Goal: Information Seeking & Learning: Learn about a topic

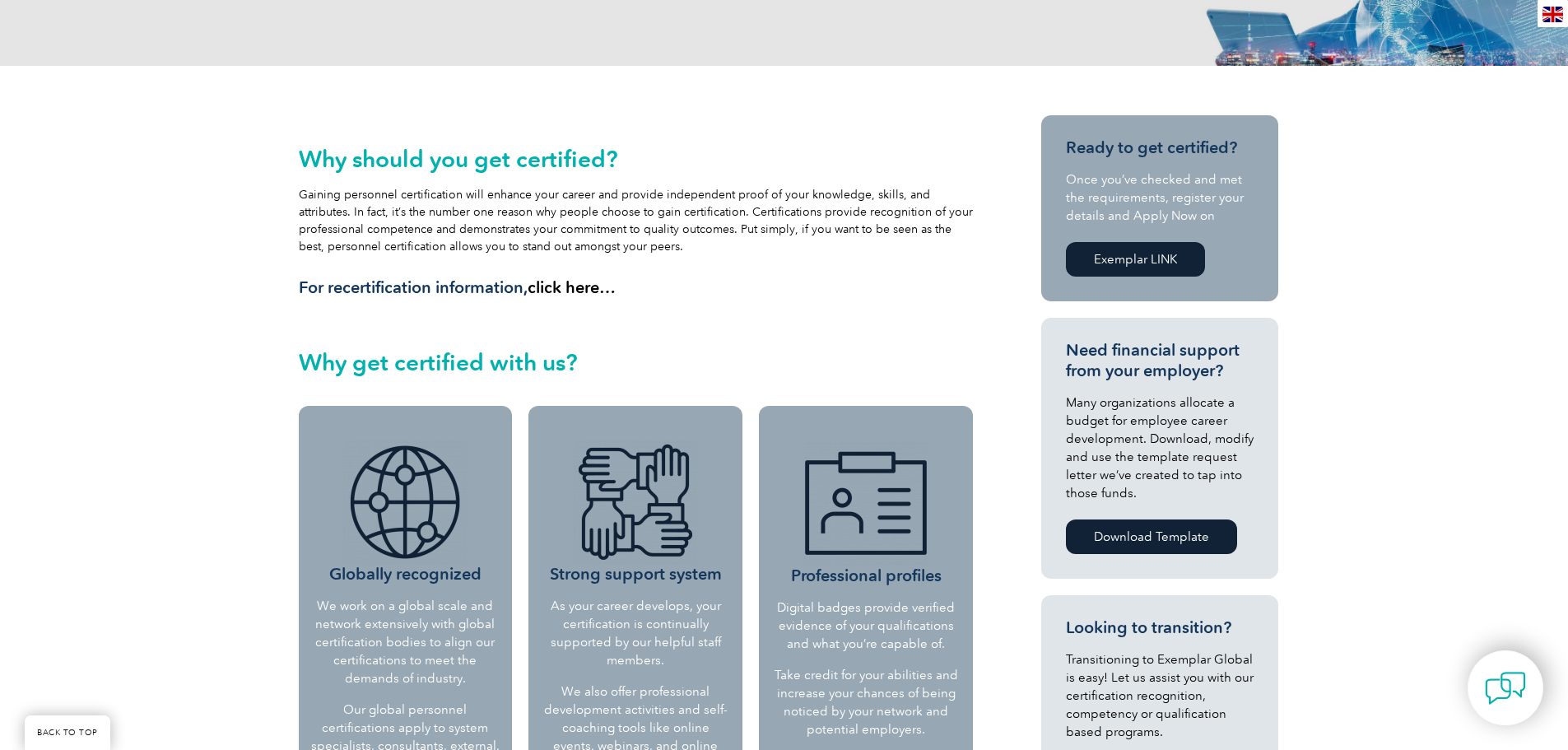
scroll to position [330, 0]
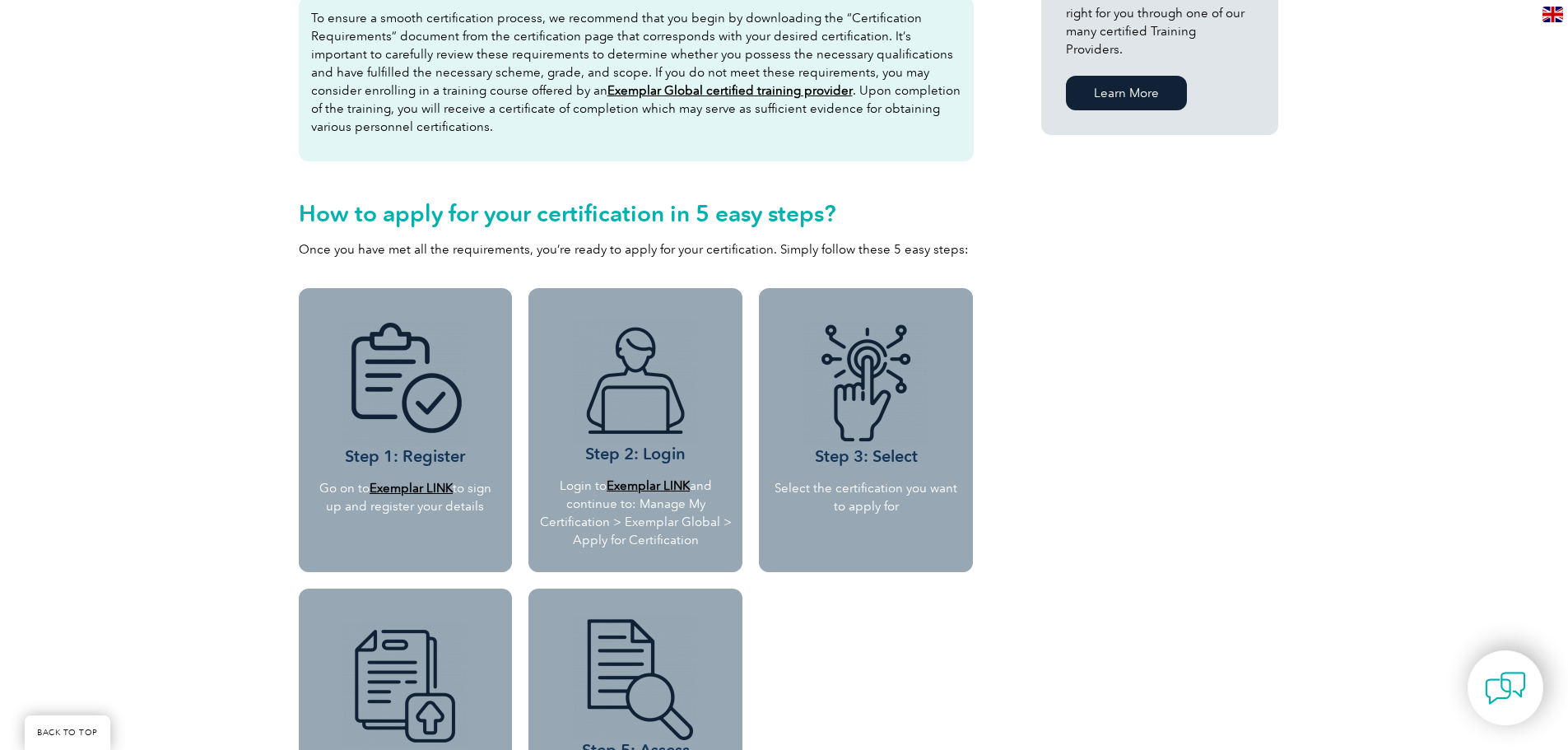
scroll to position [1317, 0]
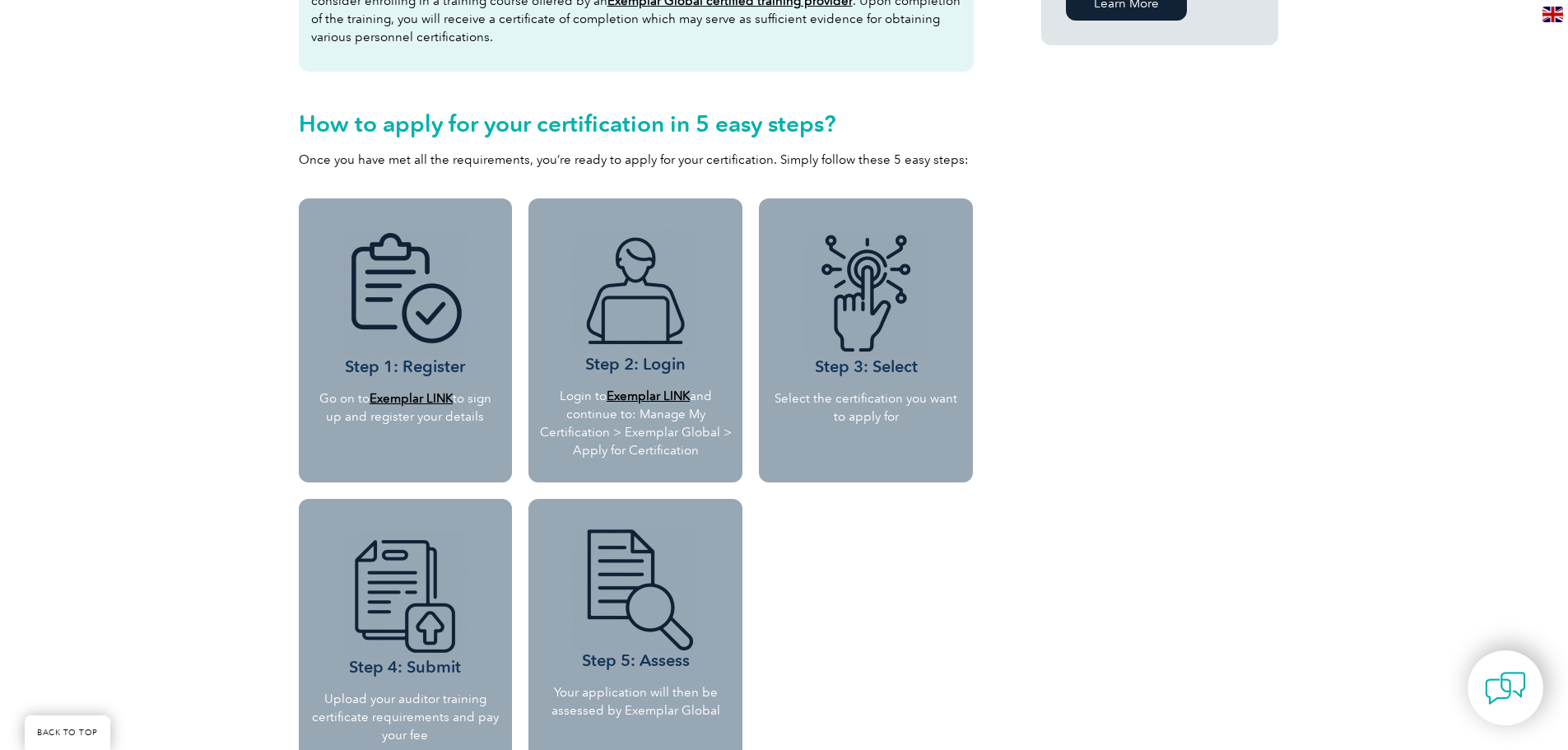
click at [104, 368] on div "Why should you get certified? Gaining personnel certification will enhance your…" at bounding box center [784, 175] width 1568 height 2245
click at [107, 359] on div "Why should you get certified? Gaining personnel certification will enhance your…" at bounding box center [784, 175] width 1568 height 2245
click at [97, 361] on div "Why should you get certified? Gaining personnel certification will enhance your…" at bounding box center [784, 175] width 1568 height 2245
click at [95, 361] on div "Why should you get certified? Gaining personnel certification will enhance your…" at bounding box center [784, 175] width 1568 height 2245
click at [95, 362] on div "Why should you get certified? Gaining personnel certification will enhance your…" at bounding box center [784, 175] width 1568 height 2245
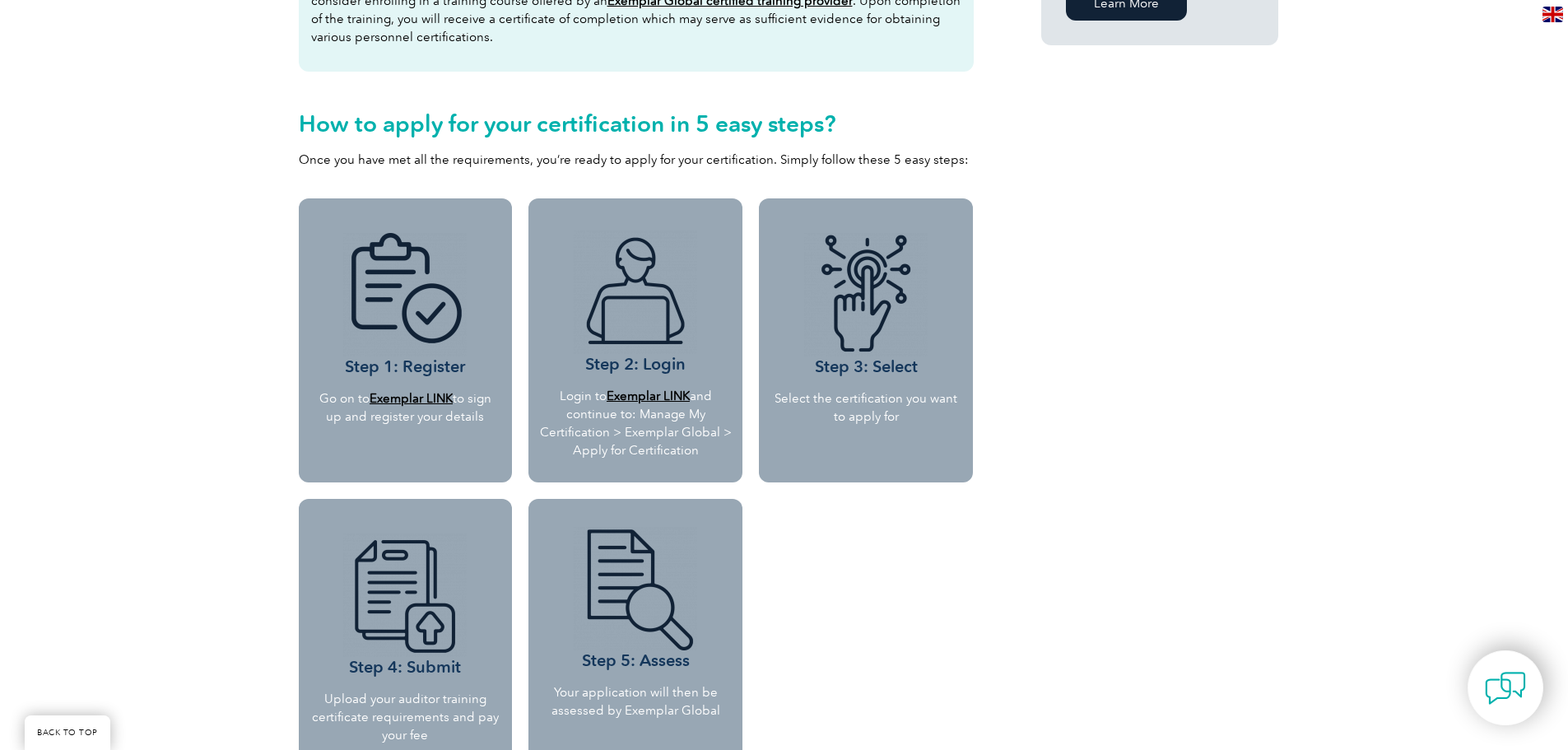
click at [95, 362] on div "Why should you get certified? Gaining personnel certification will enhance your…" at bounding box center [784, 175] width 1568 height 2245
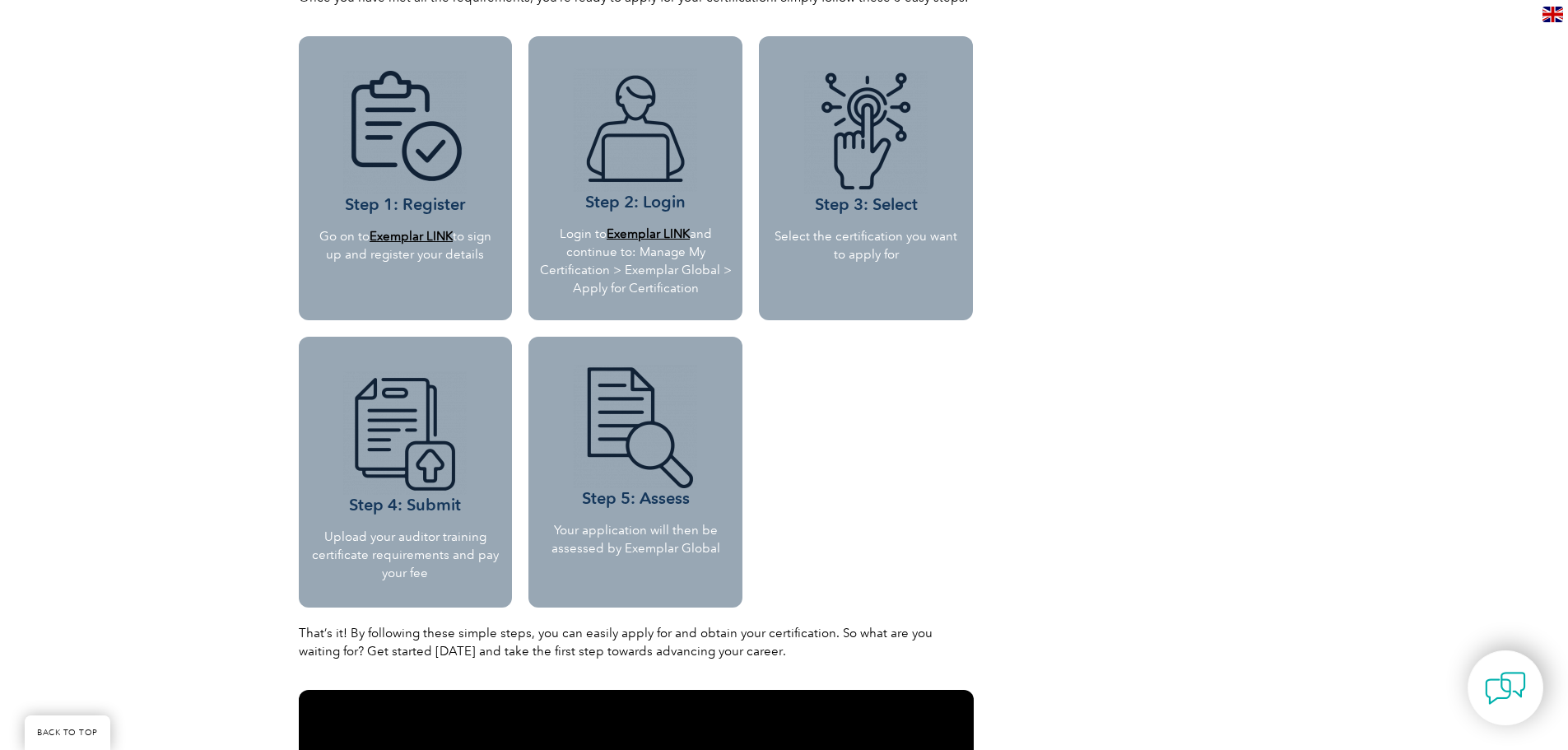
scroll to position [1482, 0]
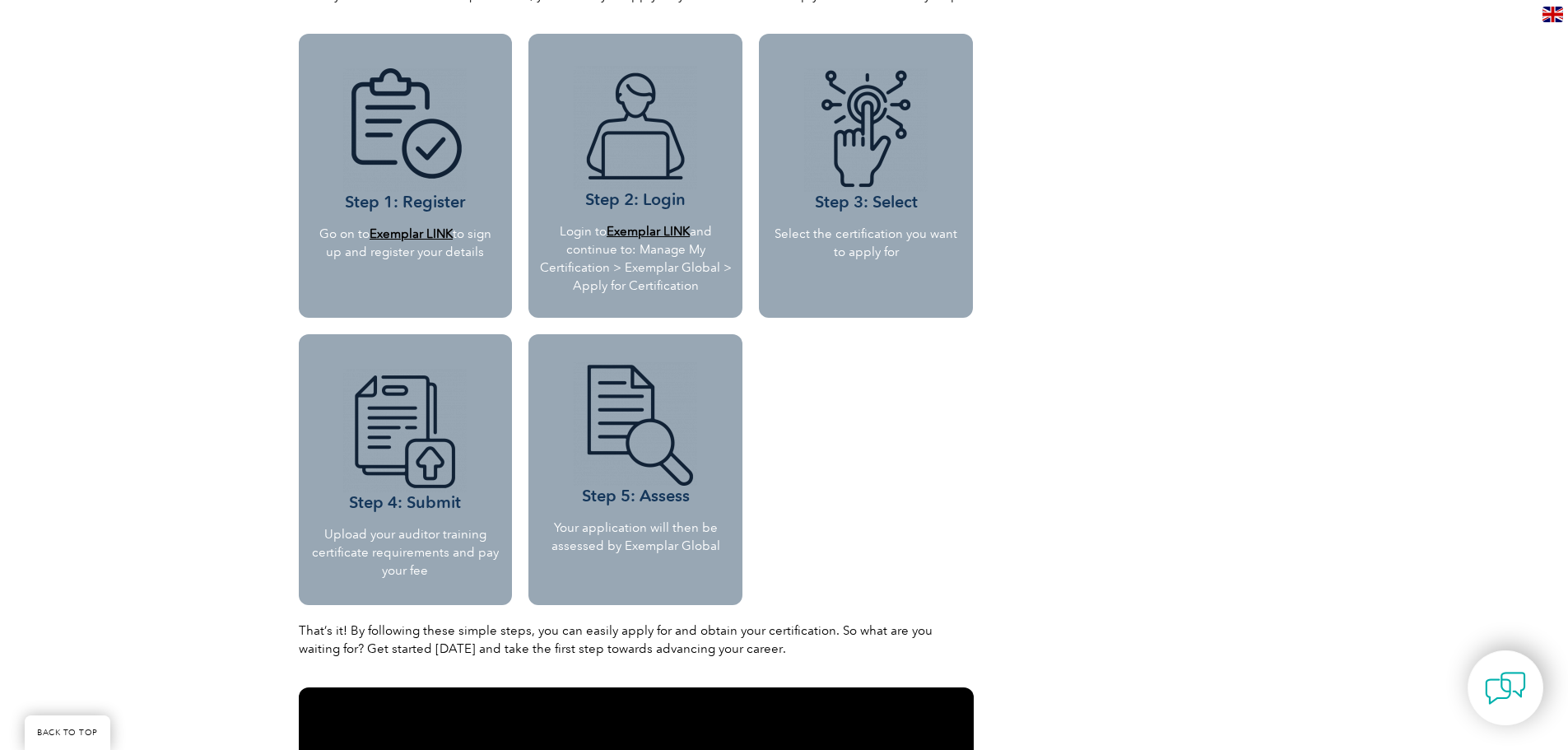
drag, startPoint x: 100, startPoint y: 370, endPoint x: 93, endPoint y: 376, distance: 9.2
click at [100, 373] on div "Why should you get certified? Gaining personnel certification will enhance your…" at bounding box center [784, 10] width 1568 height 2245
drag, startPoint x: 156, startPoint y: 564, endPoint x: 151, endPoint y: 547, distance: 17.7
click at [151, 550] on div "Why should you get certified? Gaining personnel certification will enhance your…" at bounding box center [784, 10] width 1568 height 2245
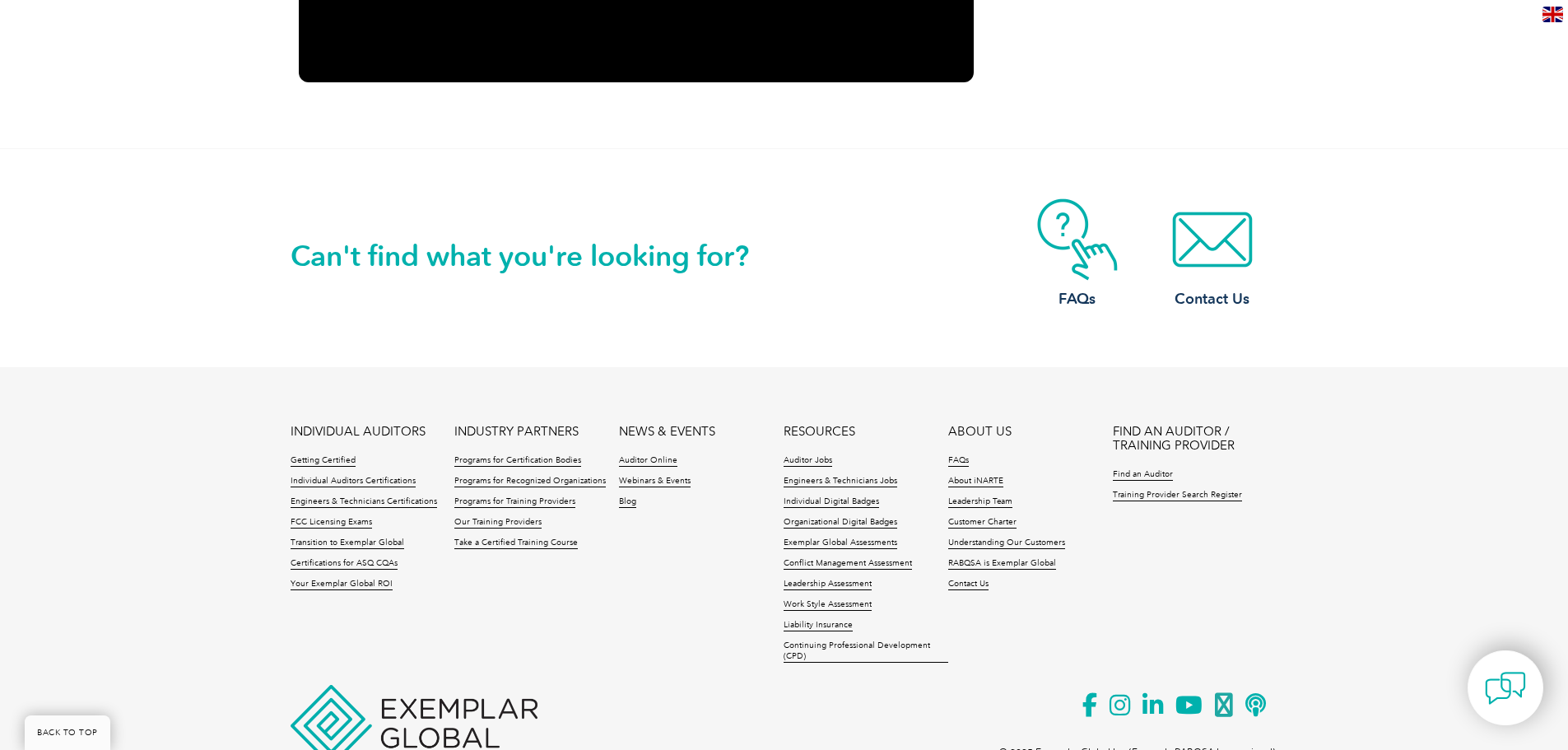
scroll to position [2532, 0]
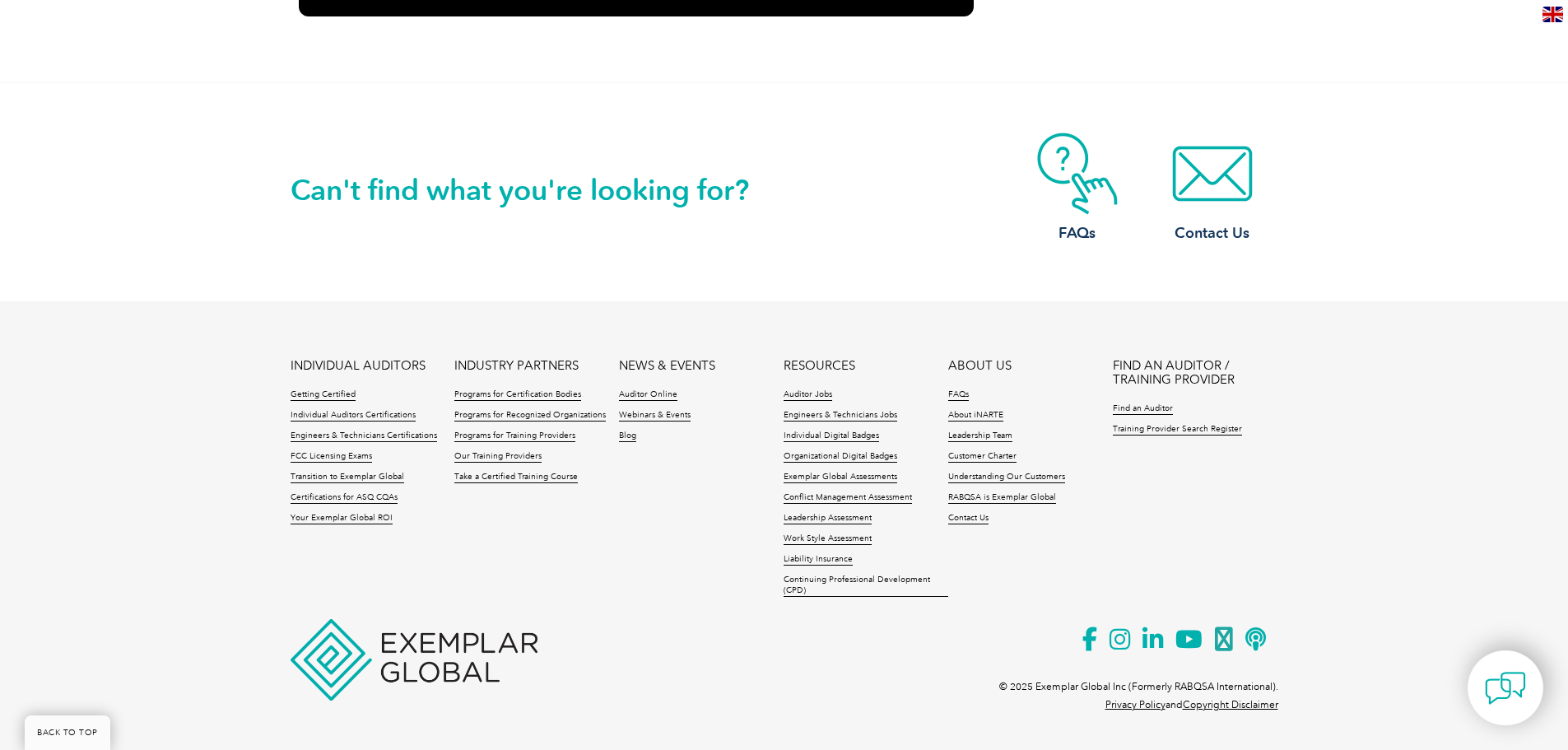
click at [179, 423] on footer "INDIVIDUAL AUDITORS Getting Certified Individual Auditors Certifications Engine…" at bounding box center [784, 520] width 1568 height 438
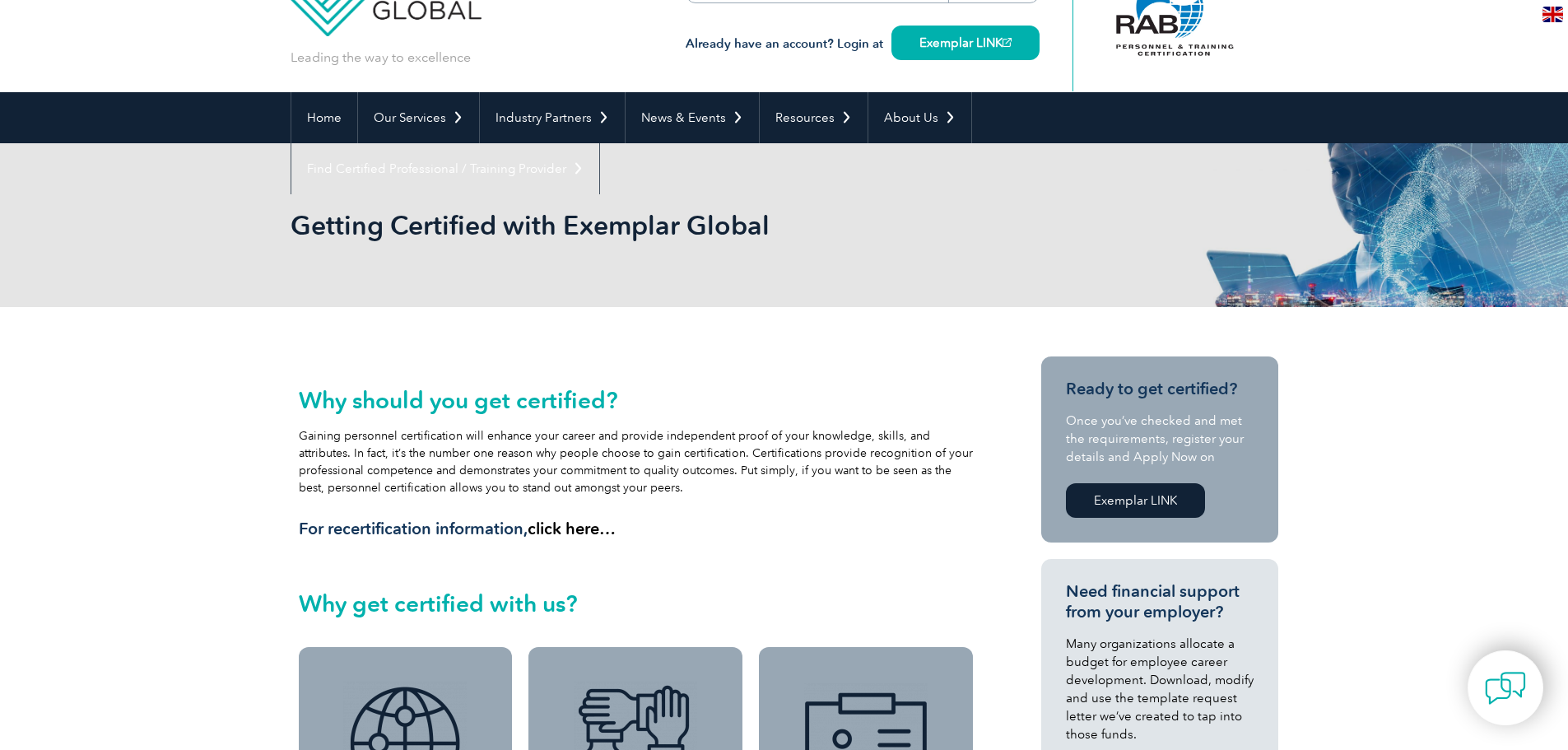
scroll to position [0, 0]
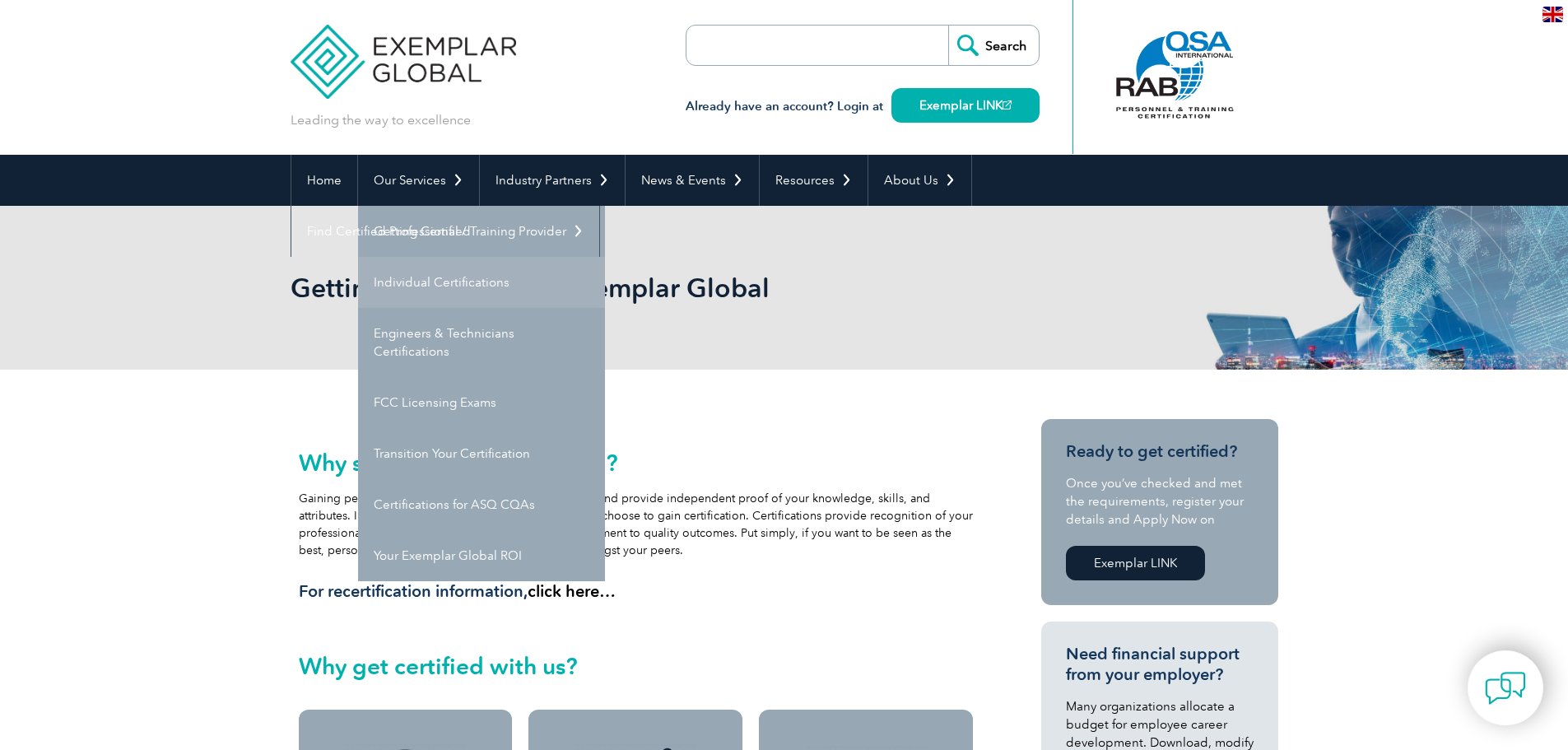
click at [462, 280] on link "Individual Certifications" at bounding box center [481, 282] width 247 height 51
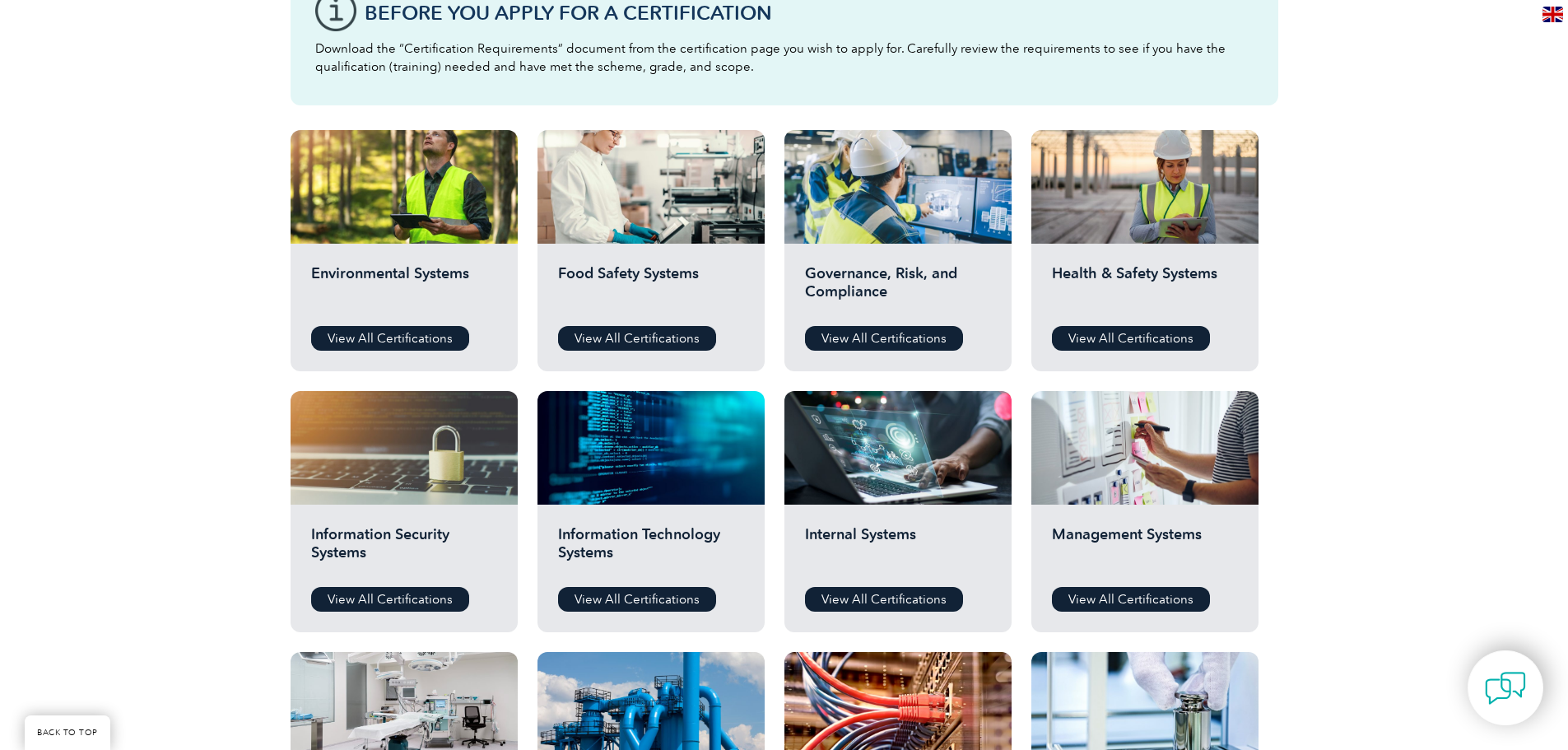
scroll to position [576, 0]
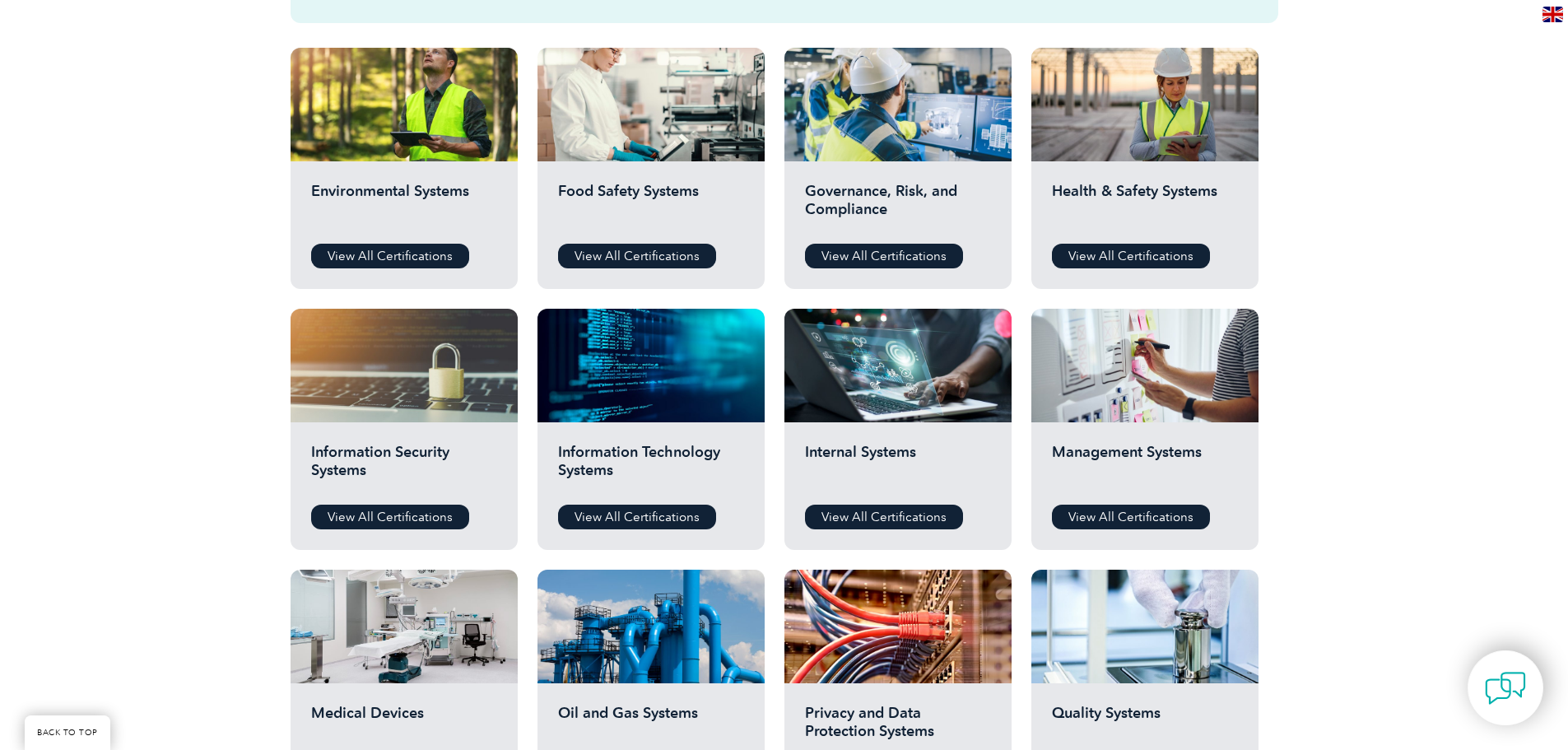
click at [177, 352] on div "Before You Apply For a Certification Download the “Certification Requirements” …" at bounding box center [784, 483] width 1568 height 1315
click at [380, 518] on link "View All Certifications" at bounding box center [390, 517] width 158 height 25
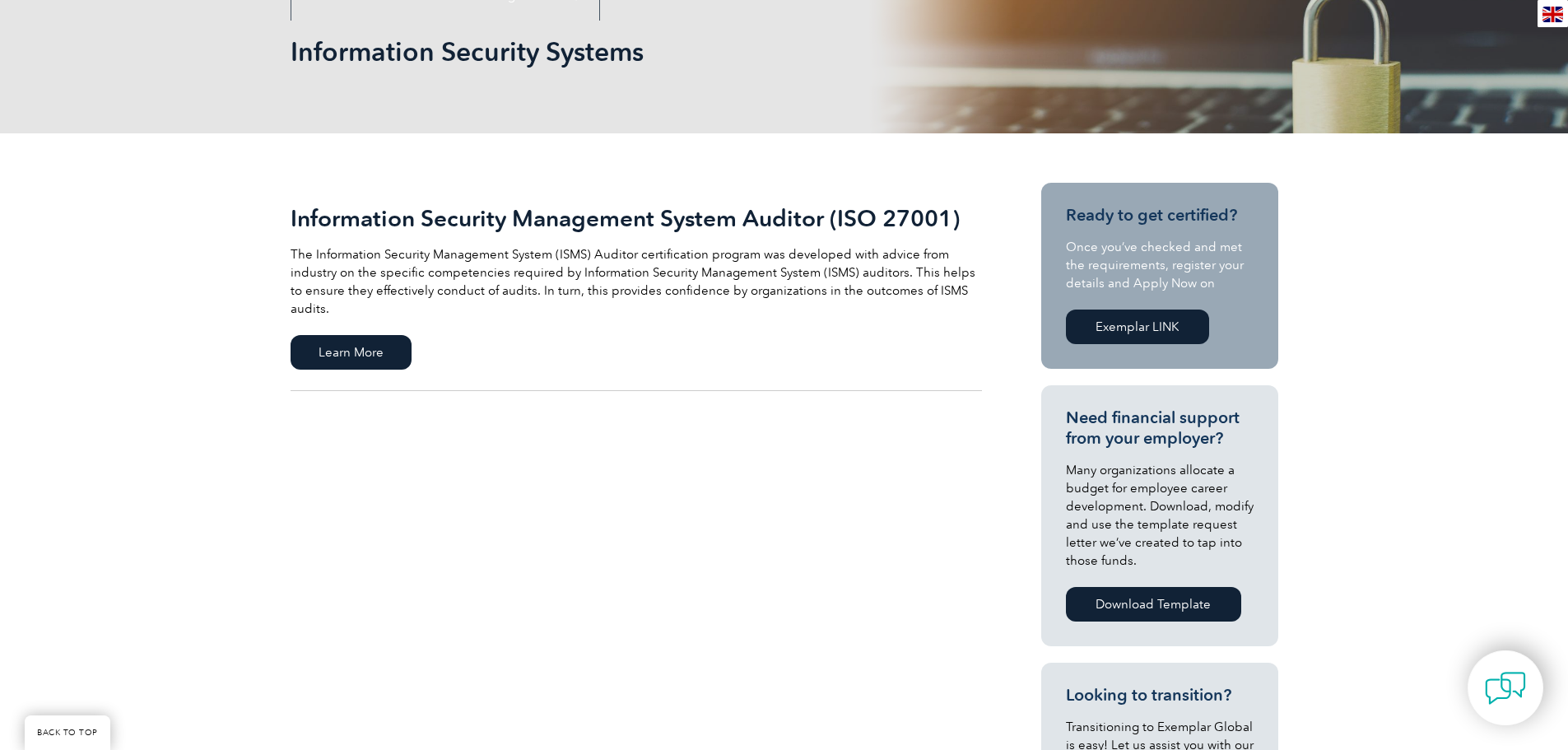
scroll to position [247, 0]
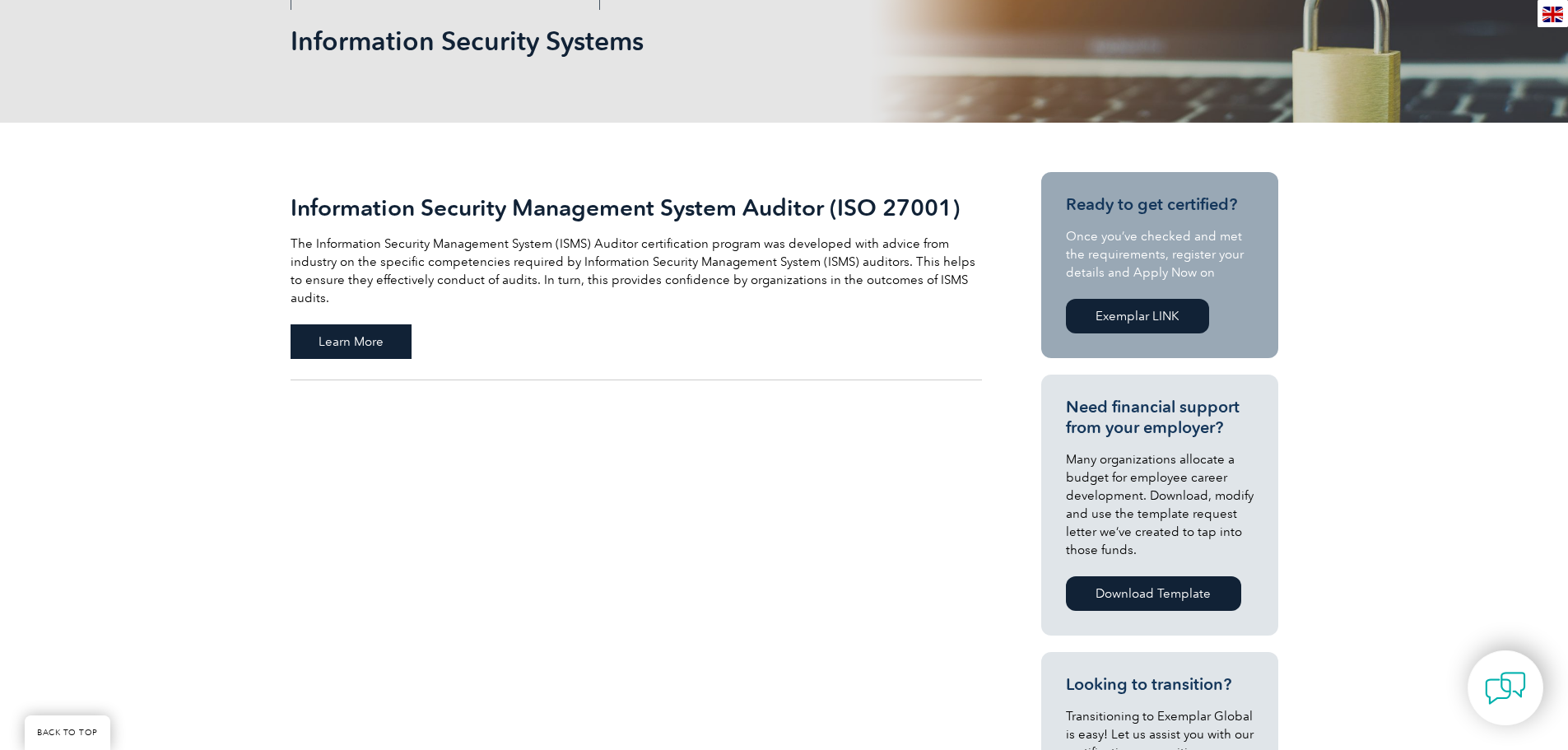
click at [331, 325] on span "Learn More" at bounding box center [350, 342] width 121 height 35
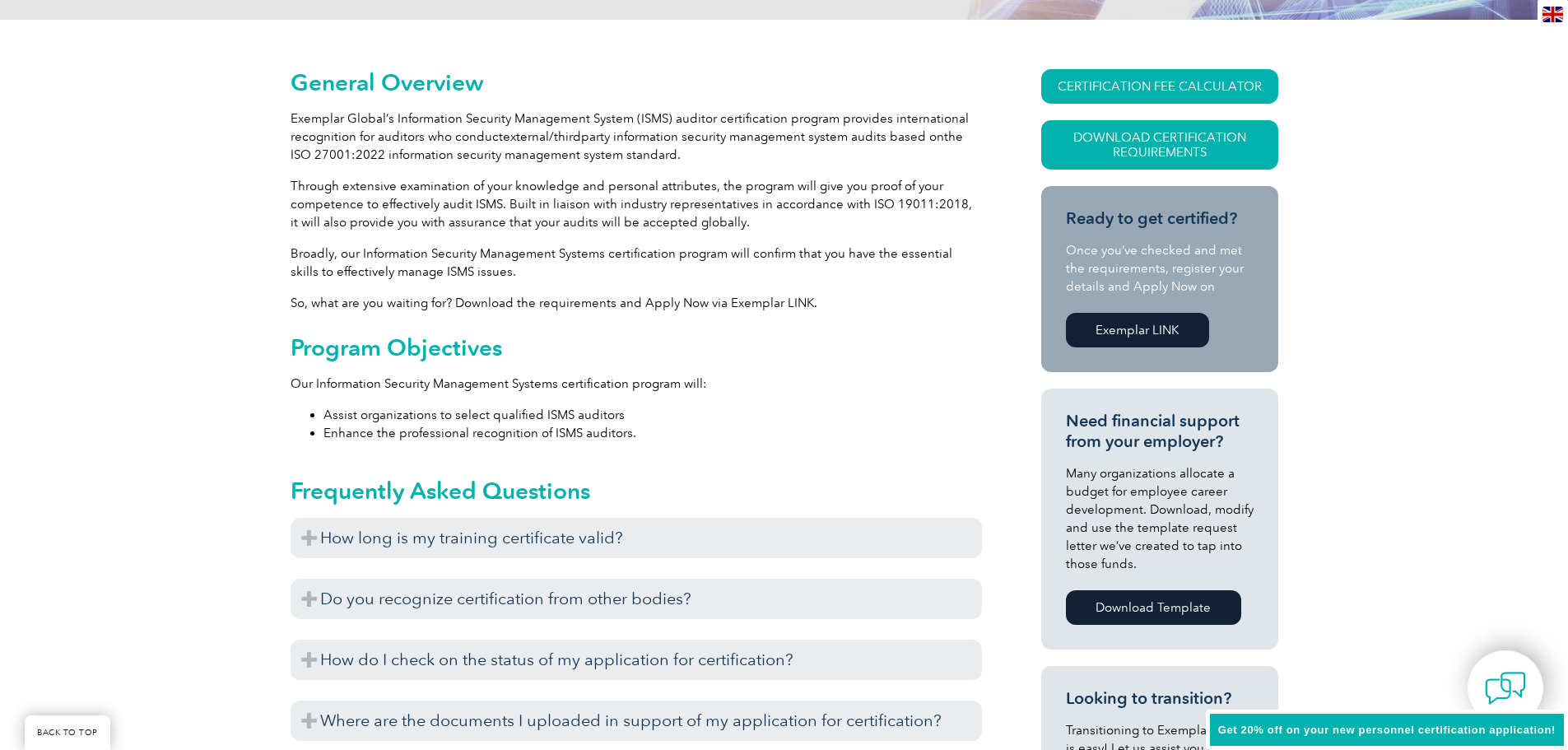
scroll to position [411, 0]
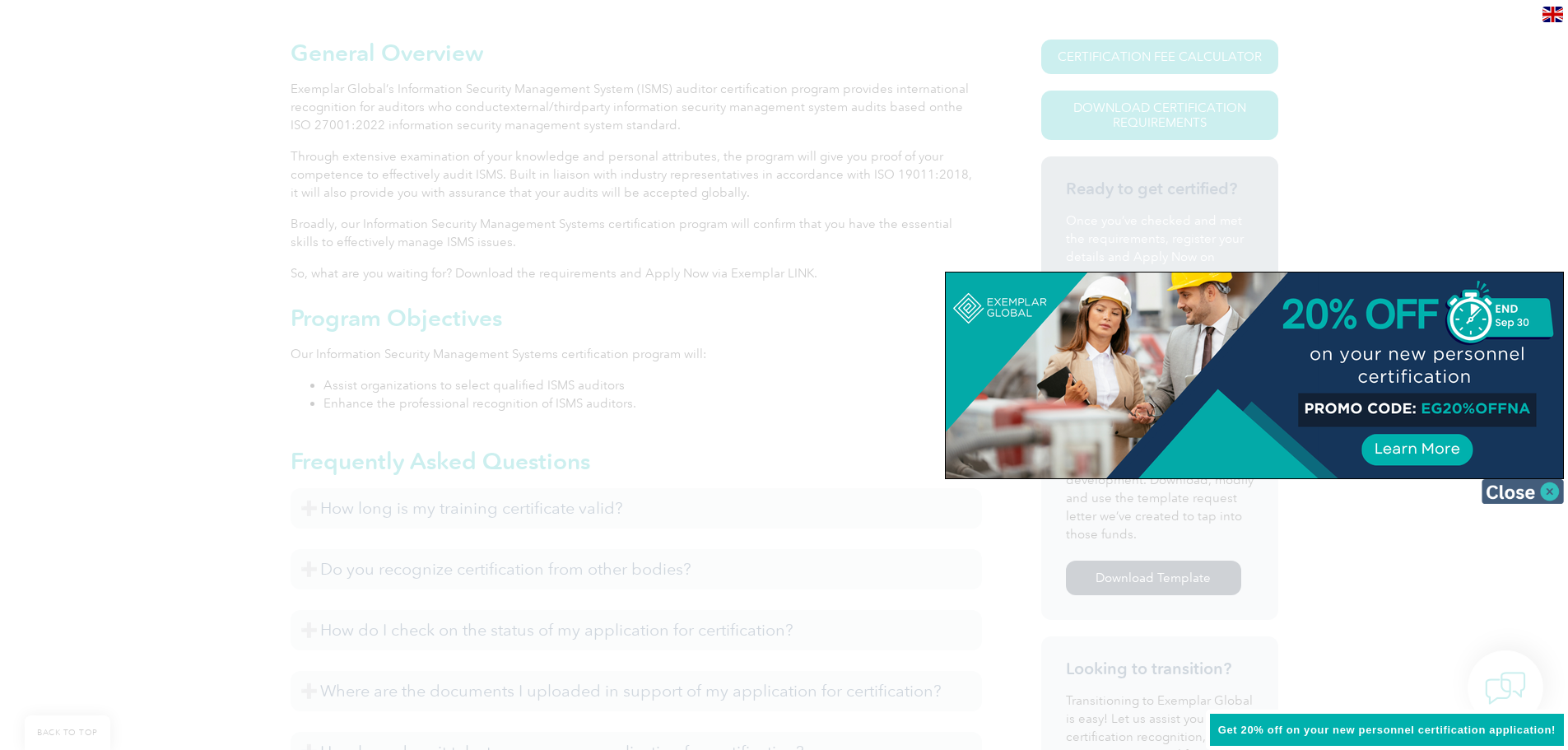
click at [1525, 495] on img at bounding box center [1522, 491] width 82 height 25
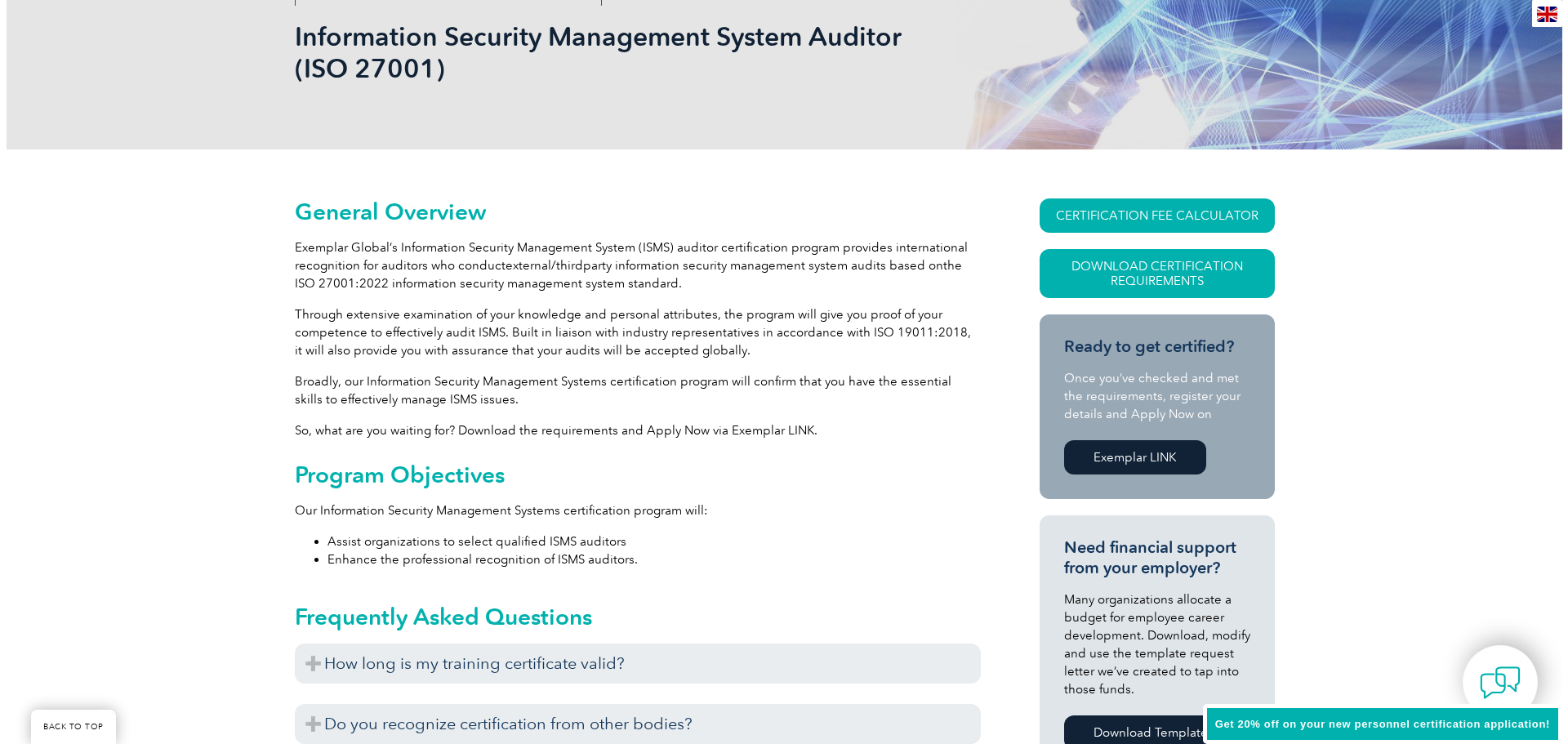
scroll to position [245, 0]
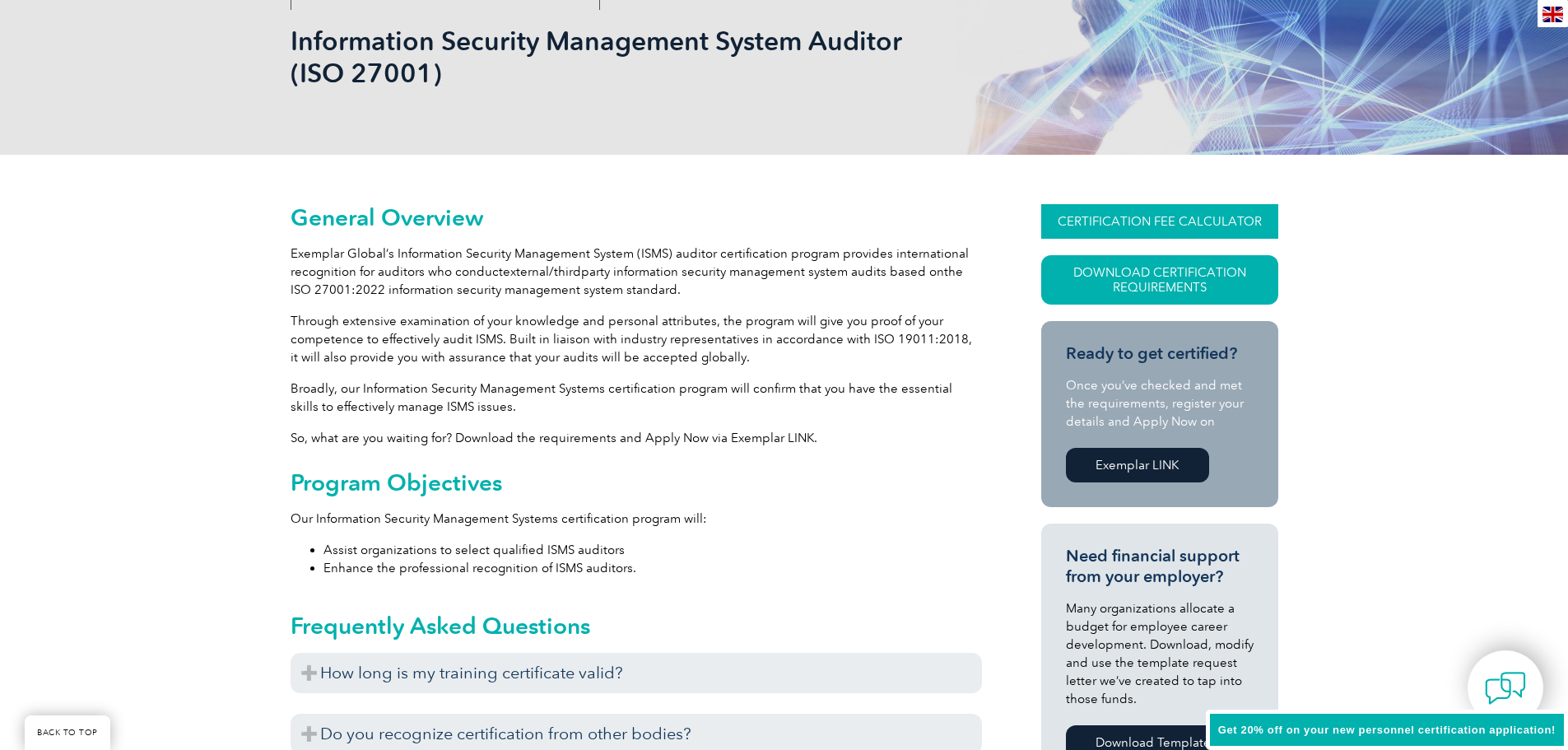
click at [1082, 212] on link "CERTIFICATION FEE CALCULATOR" at bounding box center [1159, 221] width 237 height 35
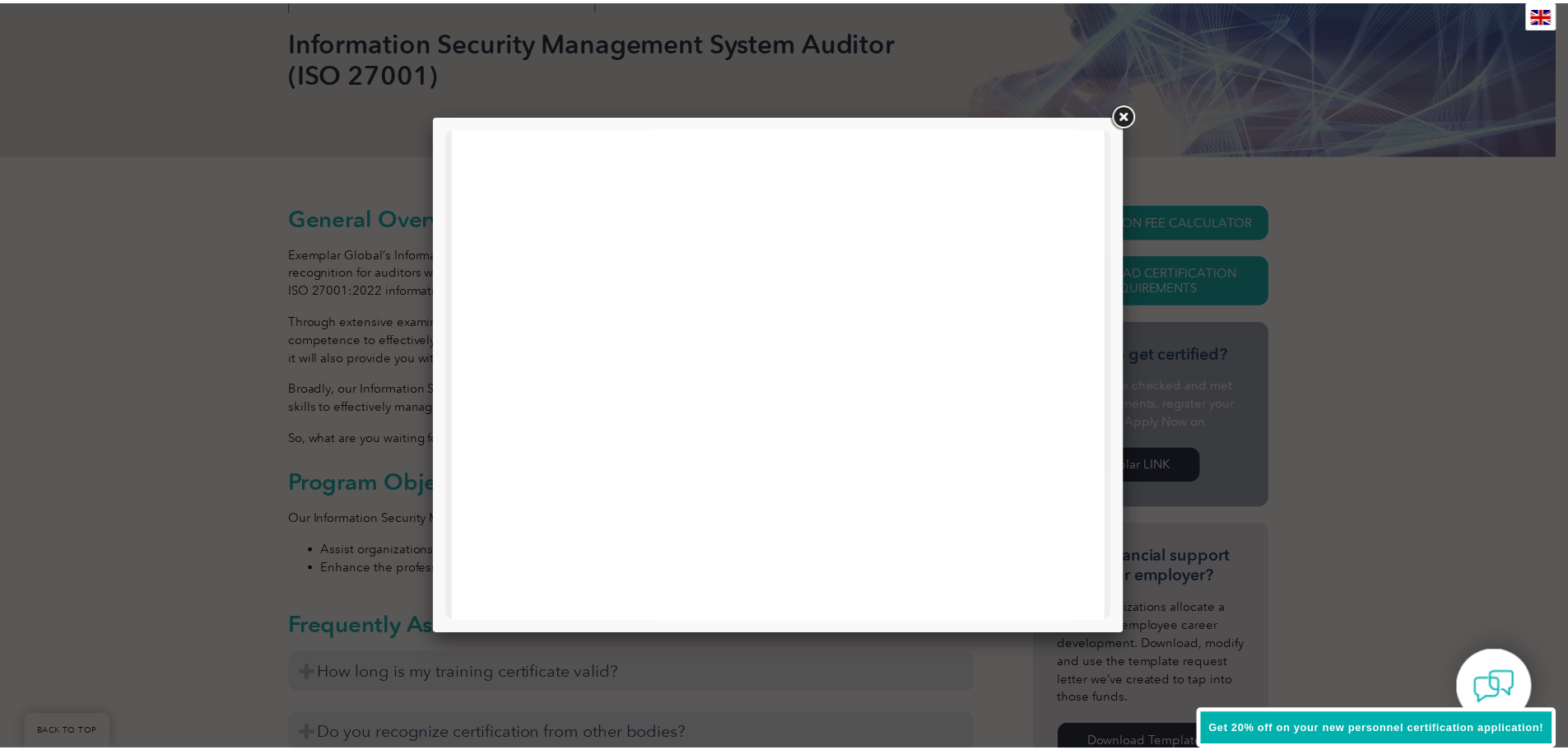
scroll to position [0, 0]
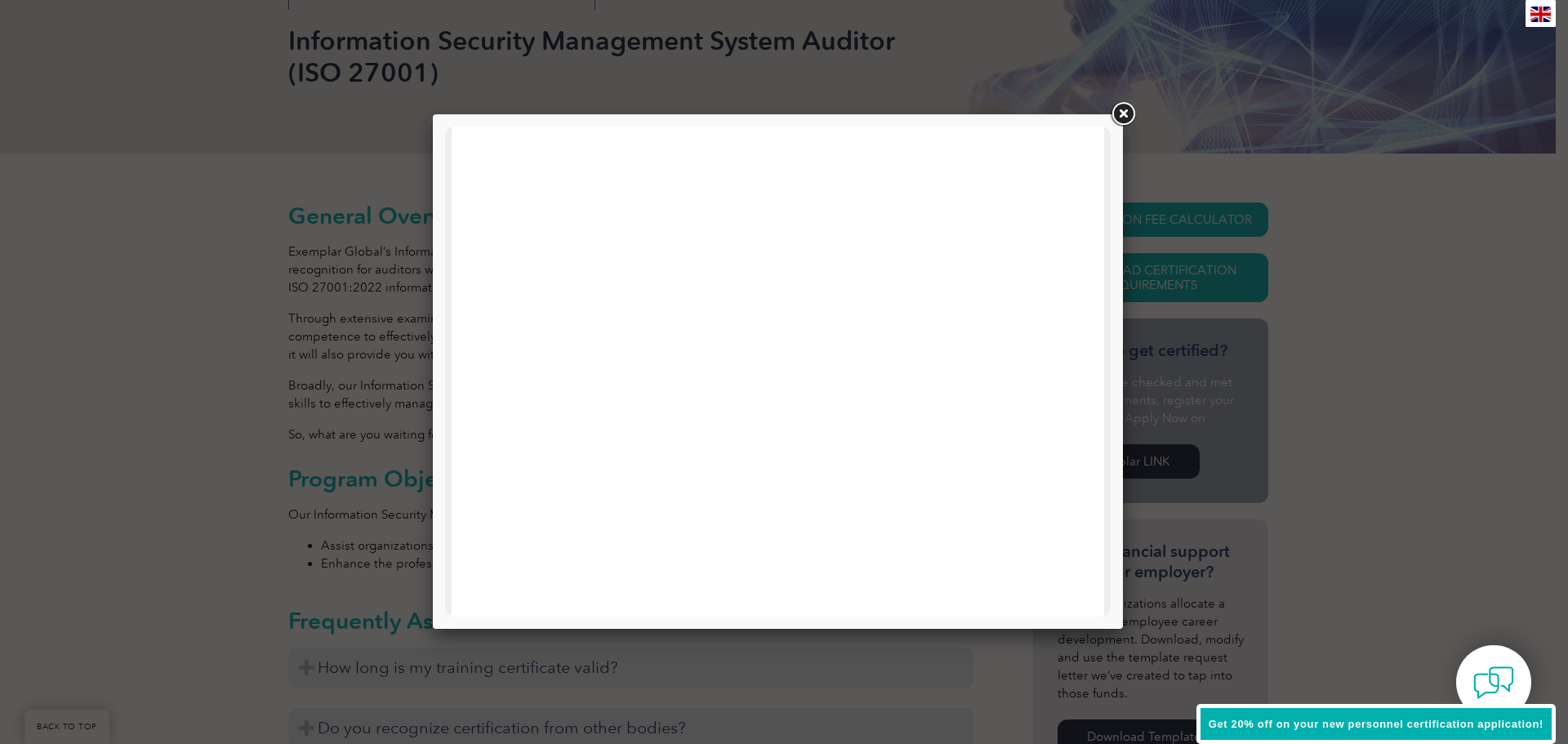
click at [1122, 112] on link at bounding box center [1123, 115] width 30 height 30
